Goal: Obtain resource: Download file/media

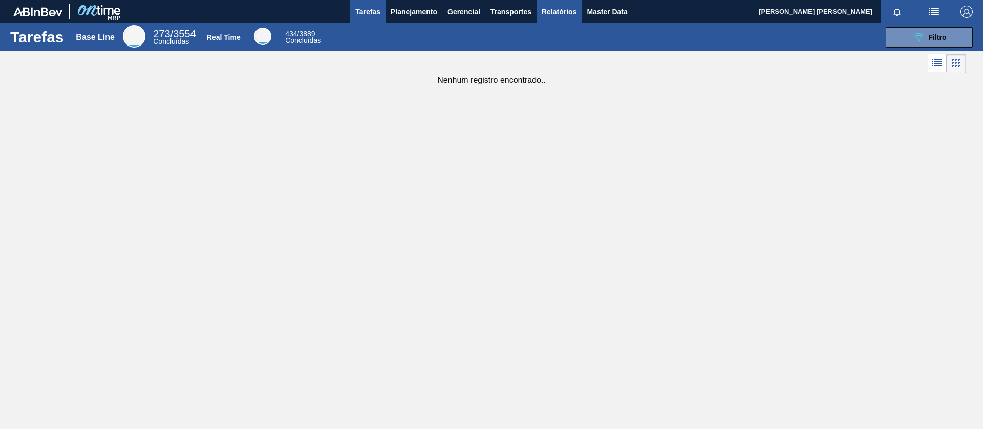
click at [564, 6] on span "Relatórios" at bounding box center [558, 12] width 35 height 12
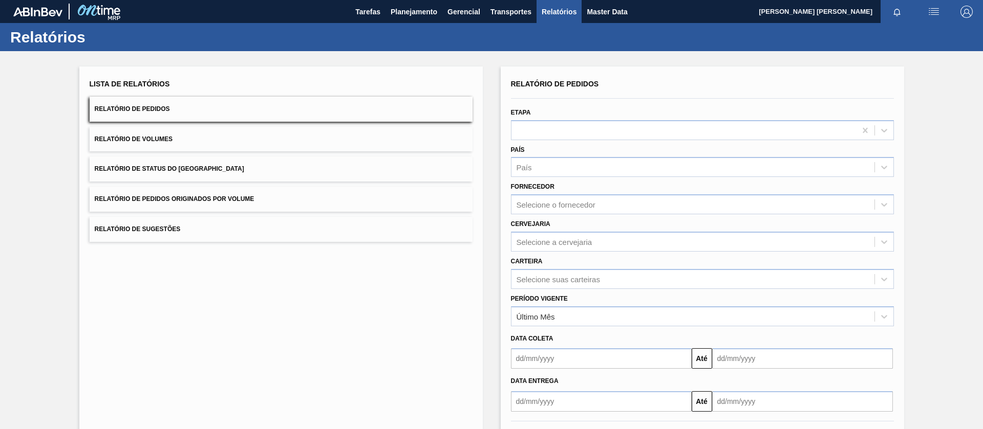
click at [208, 199] on span "Relatório de Pedidos Originados por Volume" at bounding box center [175, 199] width 160 height 7
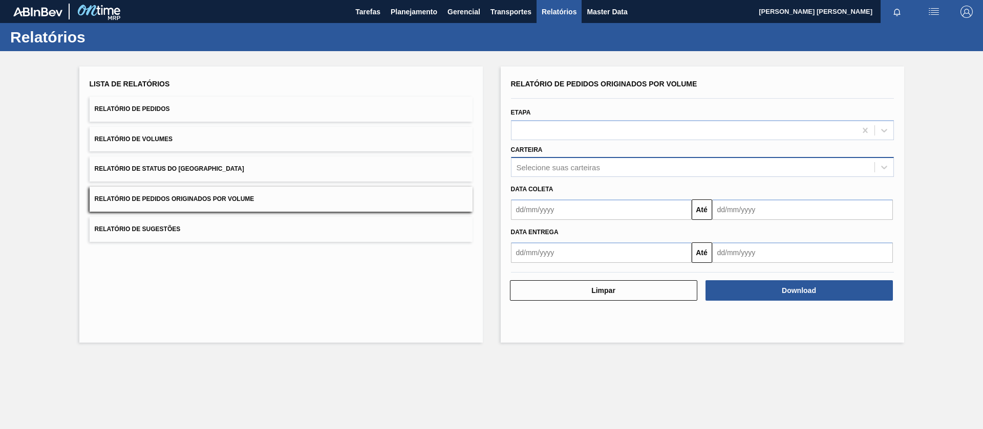
click at [616, 170] on div "Selecione suas carteiras" at bounding box center [692, 167] width 363 height 15
type input "xarope"
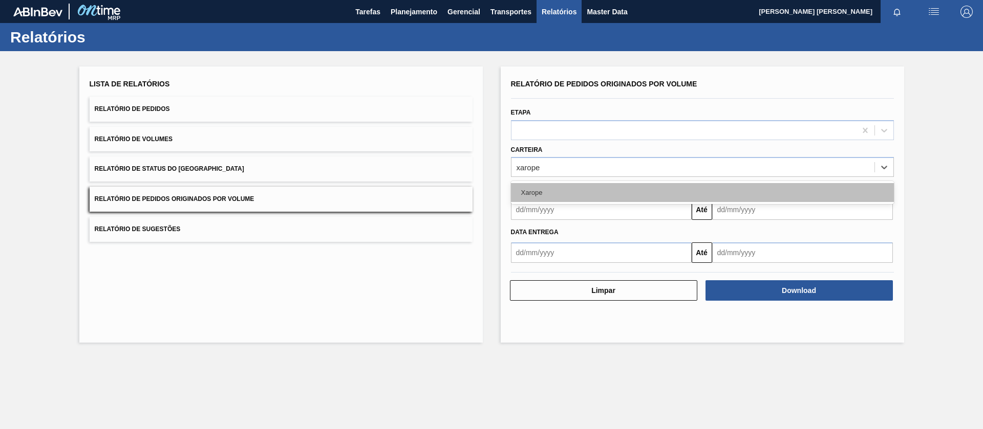
click at [573, 191] on div "Xarope" at bounding box center [702, 192] width 383 height 19
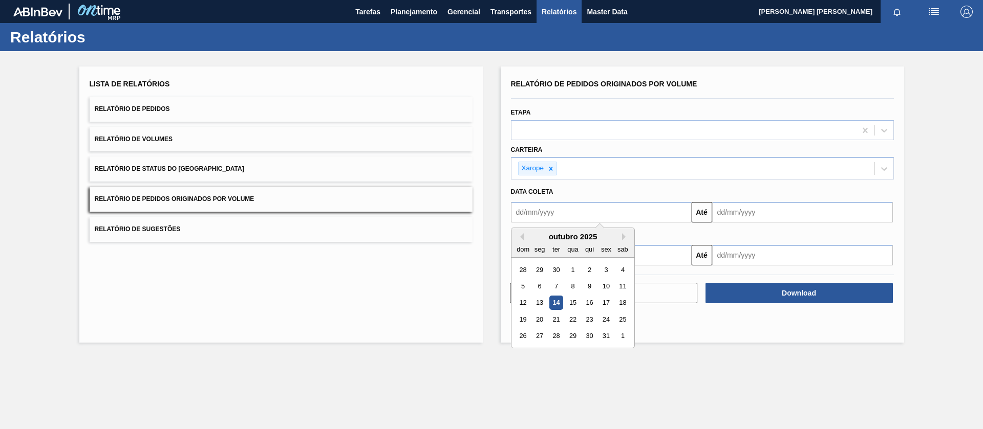
click at [567, 216] on input "text" at bounding box center [601, 212] width 181 height 20
click at [571, 270] on div "1" at bounding box center [573, 270] width 14 height 14
type input "[DATE]"
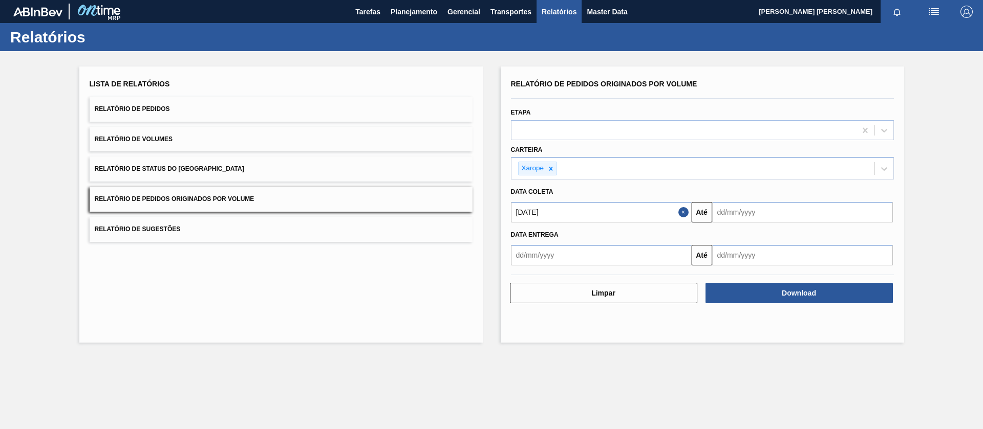
click at [744, 211] on input "text" at bounding box center [802, 212] width 181 height 20
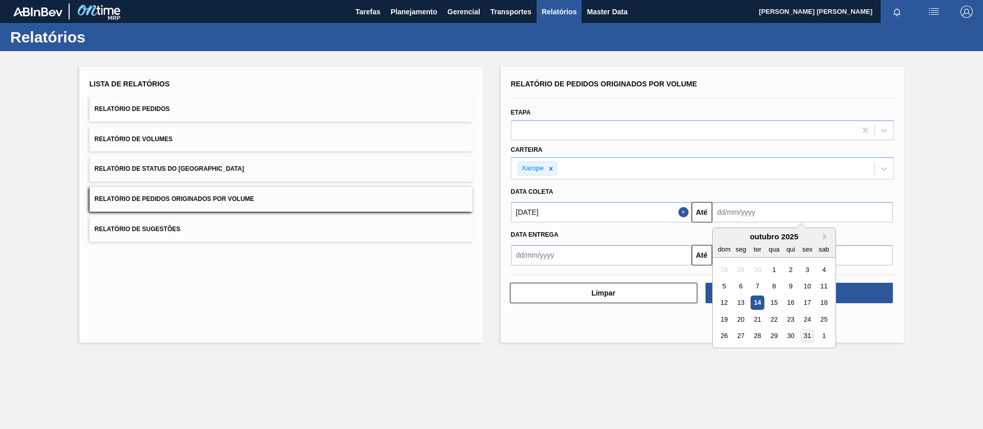
click at [807, 335] on div "31" at bounding box center [807, 337] width 14 height 14
type input "[DATE]"
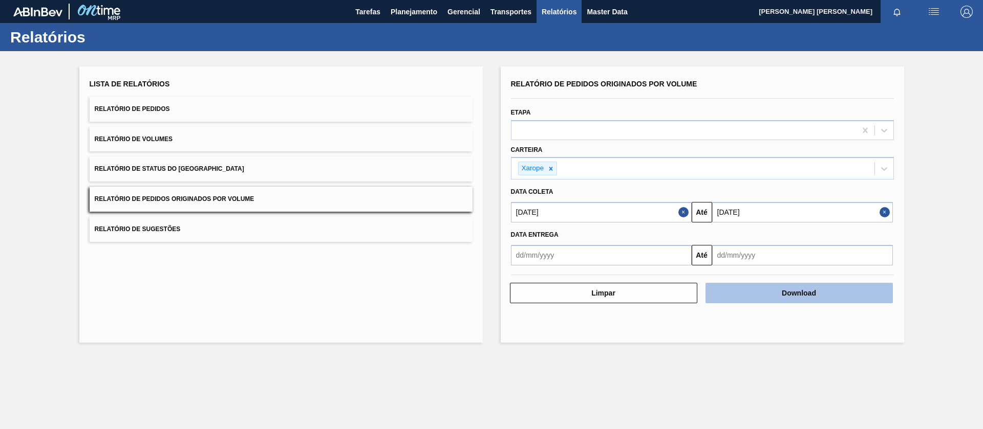
click at [769, 296] on button "Download" at bounding box center [798, 293] width 187 height 20
